Goal: Find specific page/section: Find specific page/section

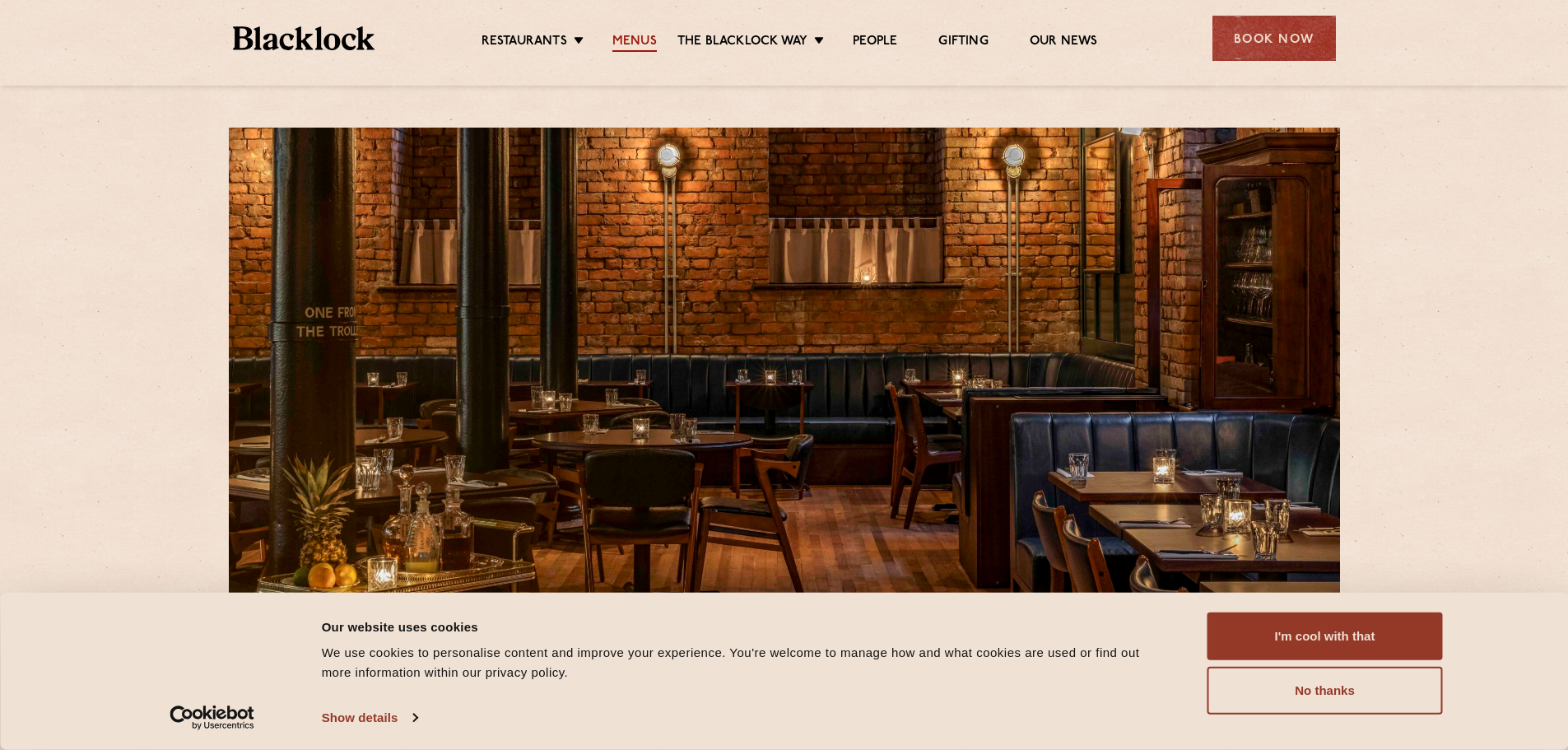
click at [641, 42] on link "Menus" at bounding box center [634, 42] width 44 height 18
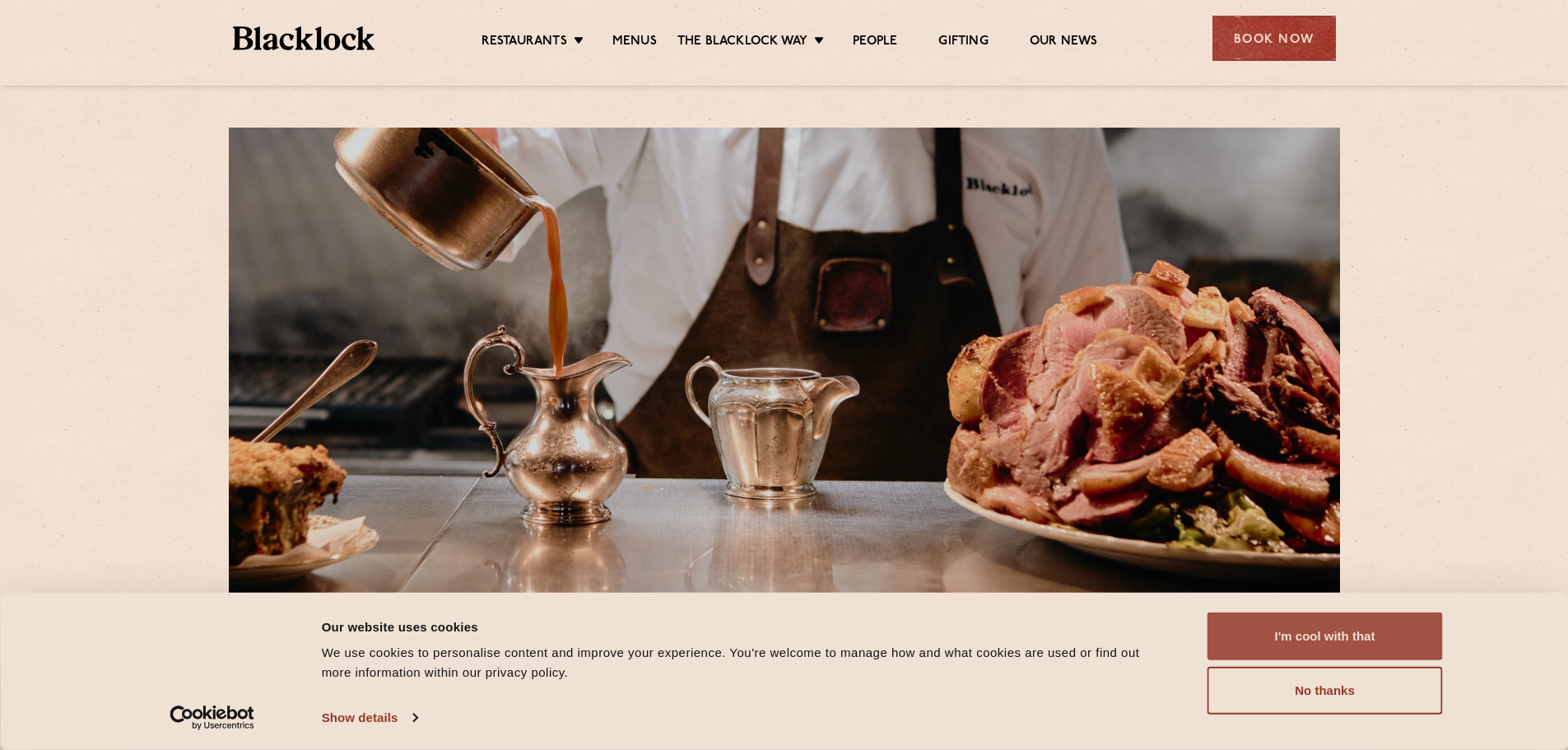
click at [1345, 641] on button "I'm cool with that" at bounding box center [1325, 636] width 236 height 48
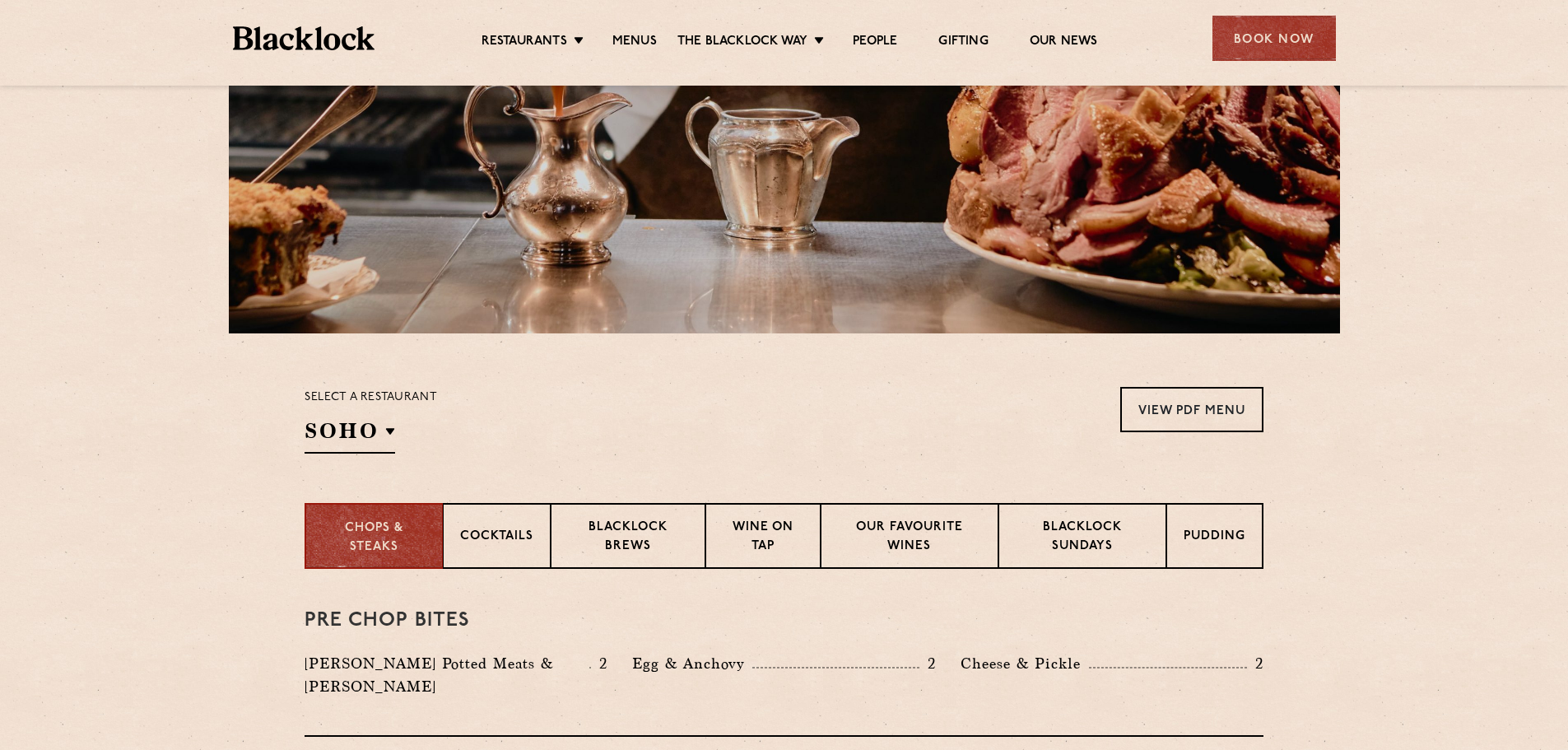
scroll to position [248, 0]
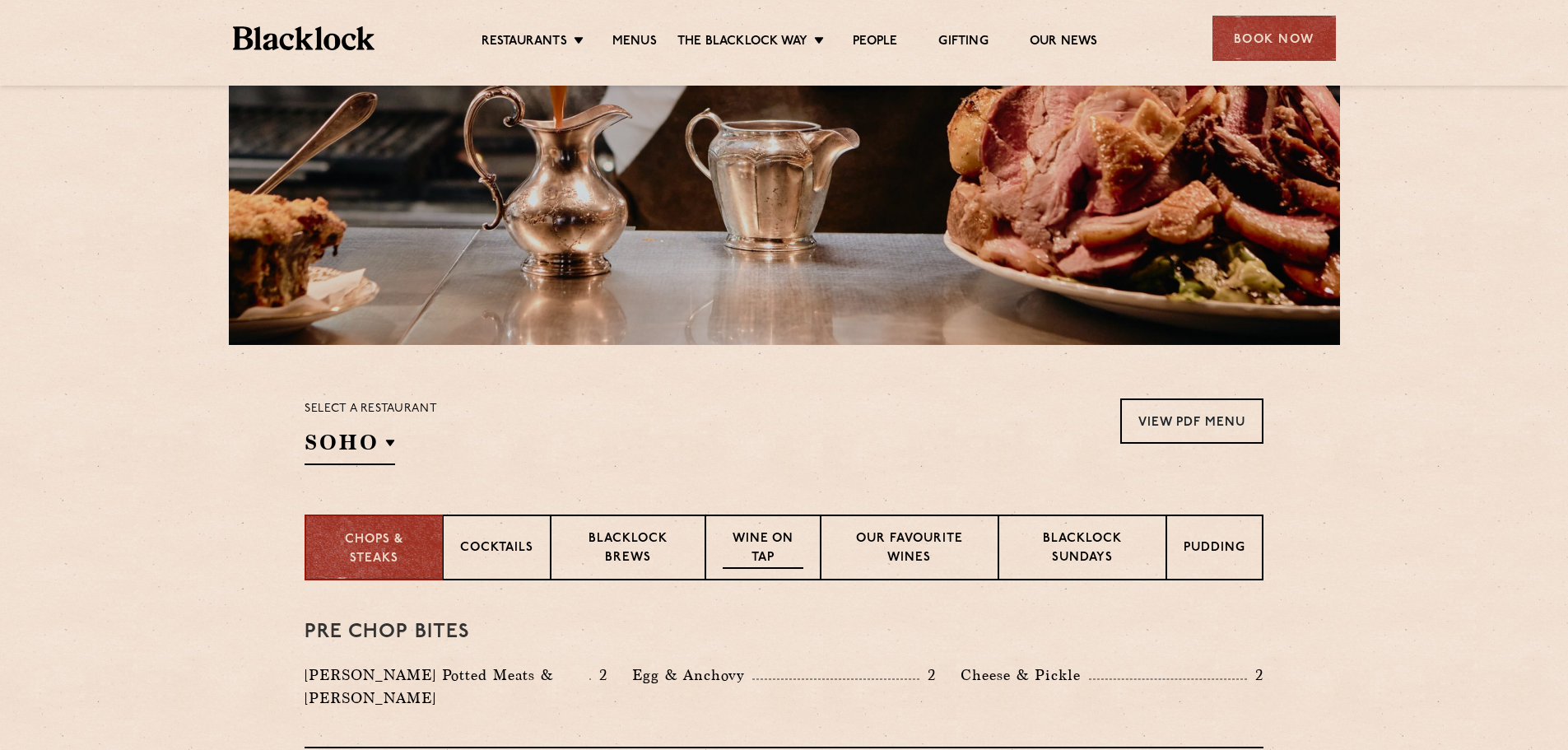
click at [748, 562] on p "Wine on Tap" at bounding box center [763, 549] width 81 height 38
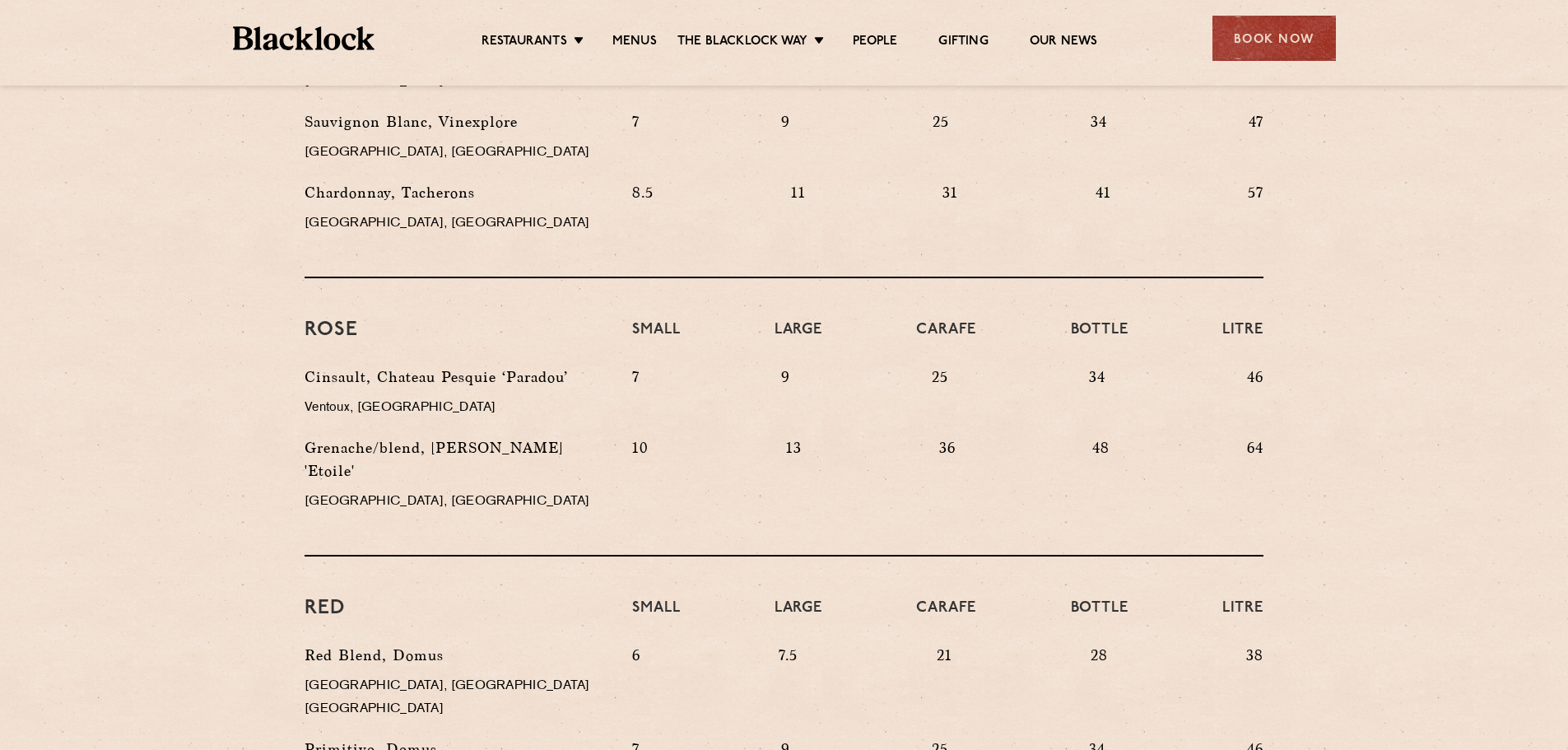
scroll to position [1092, 0]
